Goal: Find specific page/section: Find specific page/section

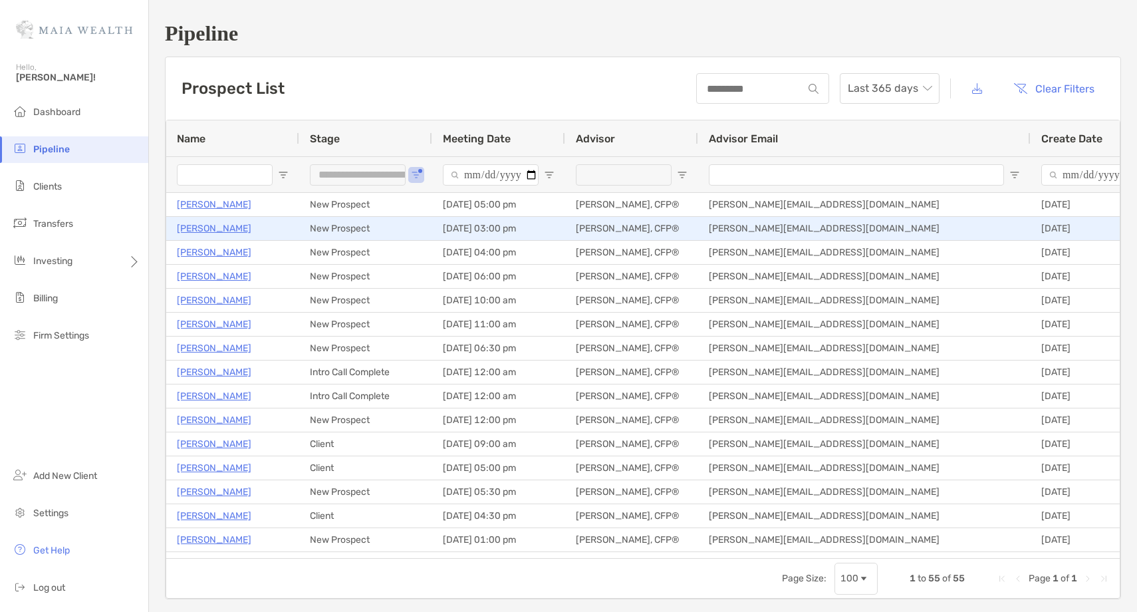
click at [194, 225] on p "[PERSON_NAME]" at bounding box center [214, 228] width 74 height 17
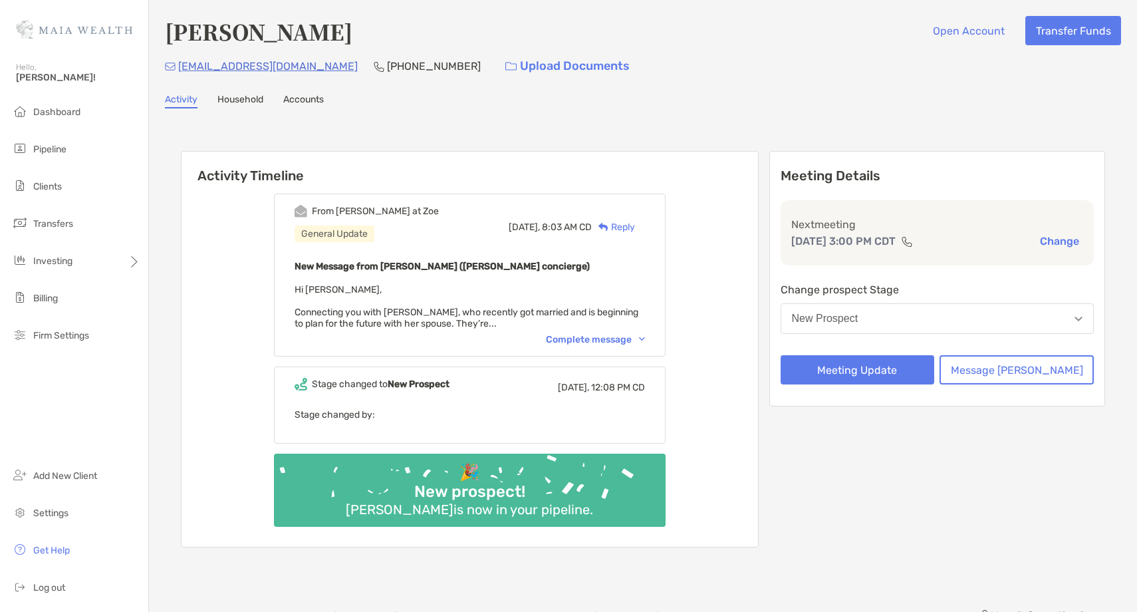
click at [611, 338] on div "Complete message" at bounding box center [595, 339] width 99 height 11
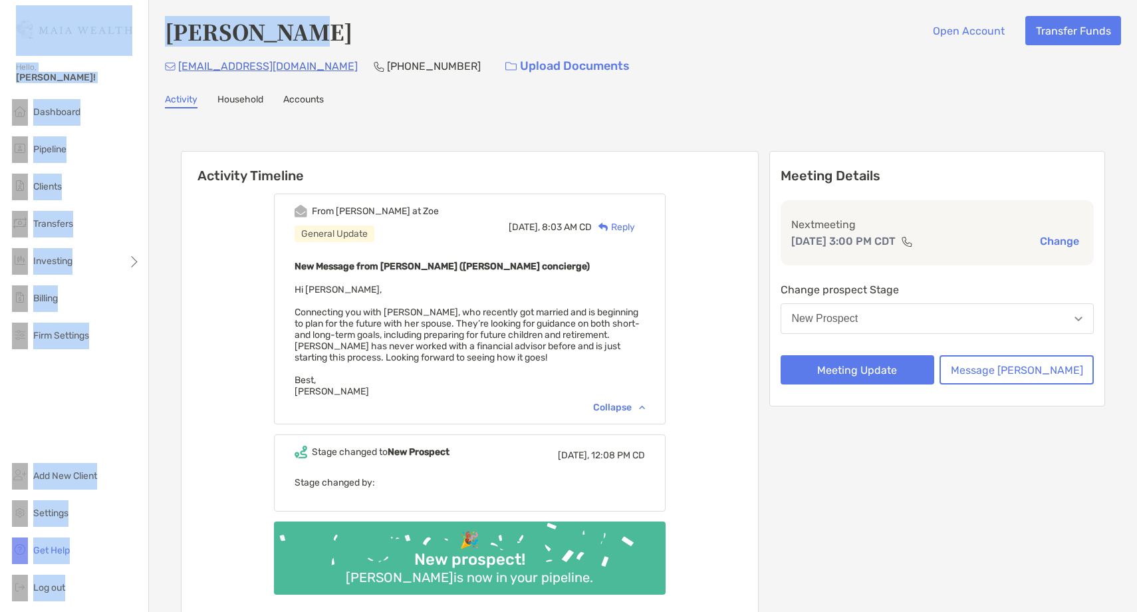
drag, startPoint x: 266, startPoint y: 32, endPoint x: 144, endPoint y: 29, distance: 122.4
click at [144, 29] on div "Hello, Ethan! Dashboard Pipeline Clients Transfers Investing Billing Firm Setti…" at bounding box center [568, 306] width 1137 height 612
click at [182, 34] on h4 "[PERSON_NAME]" at bounding box center [259, 31] width 188 height 31
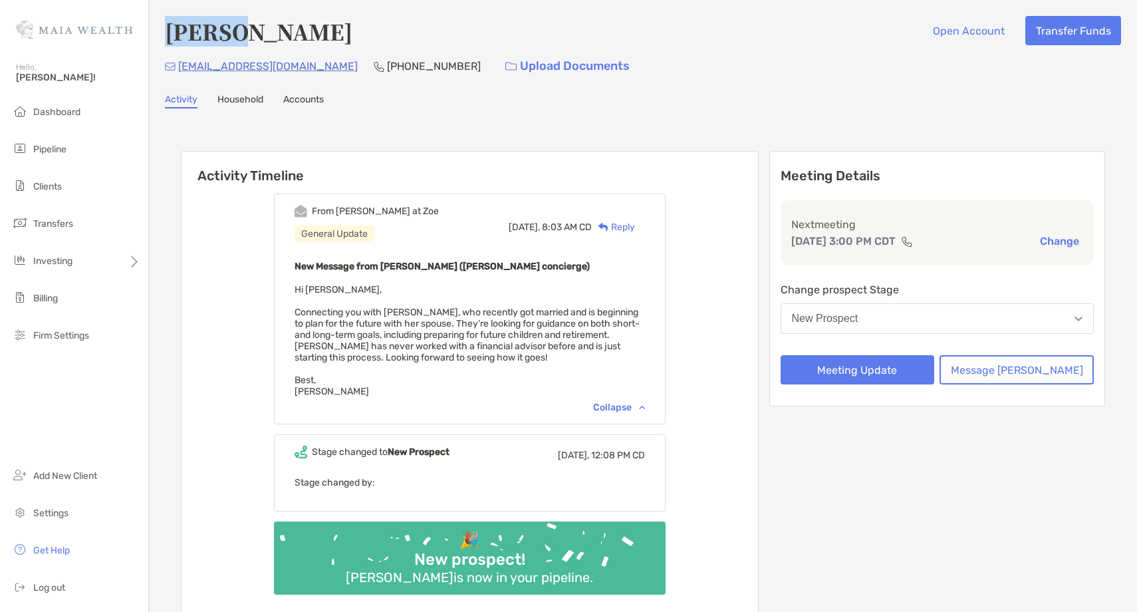
click at [182, 34] on h4 "[PERSON_NAME]" at bounding box center [259, 31] width 188 height 31
